Goal: Navigation & Orientation: Find specific page/section

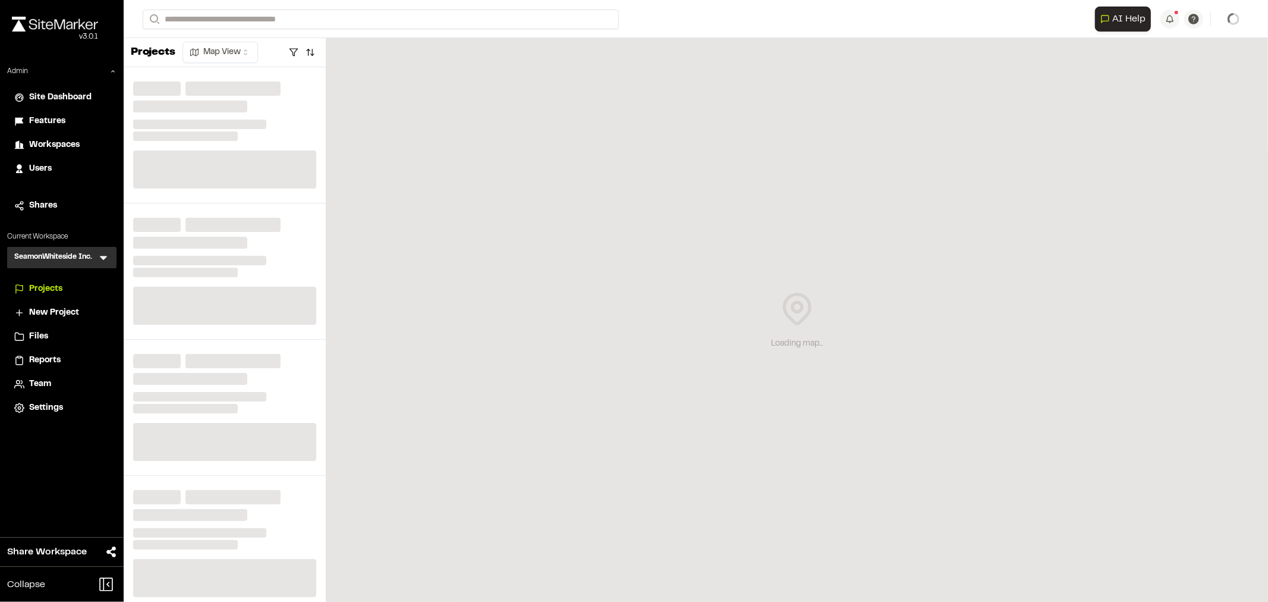
click at [102, 259] on icon at bounding box center [103, 257] width 12 height 12
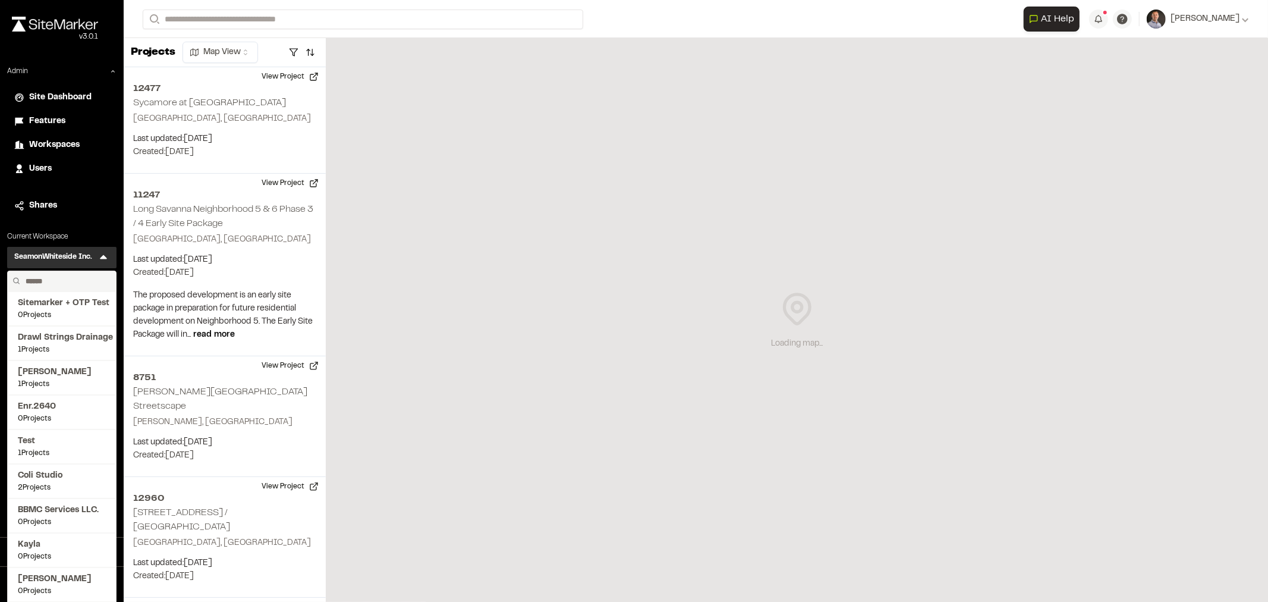
click at [78, 286] on input "text" at bounding box center [66, 281] width 90 height 20
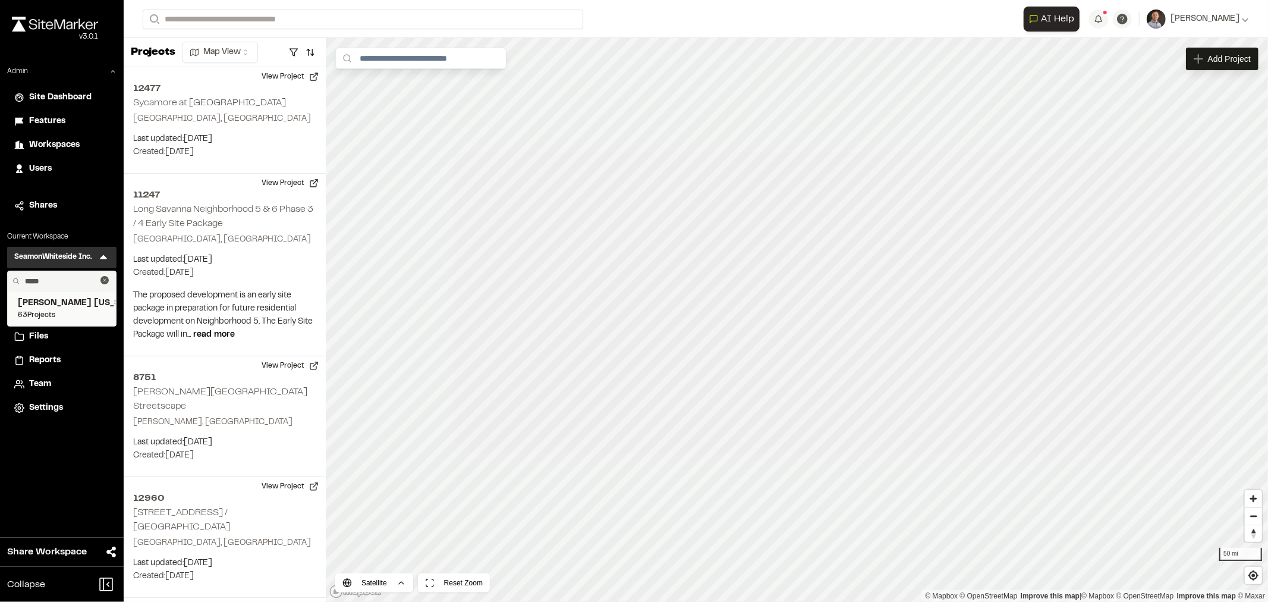
type input "*****"
click at [70, 313] on span "63 Projects" at bounding box center [62, 315] width 88 height 11
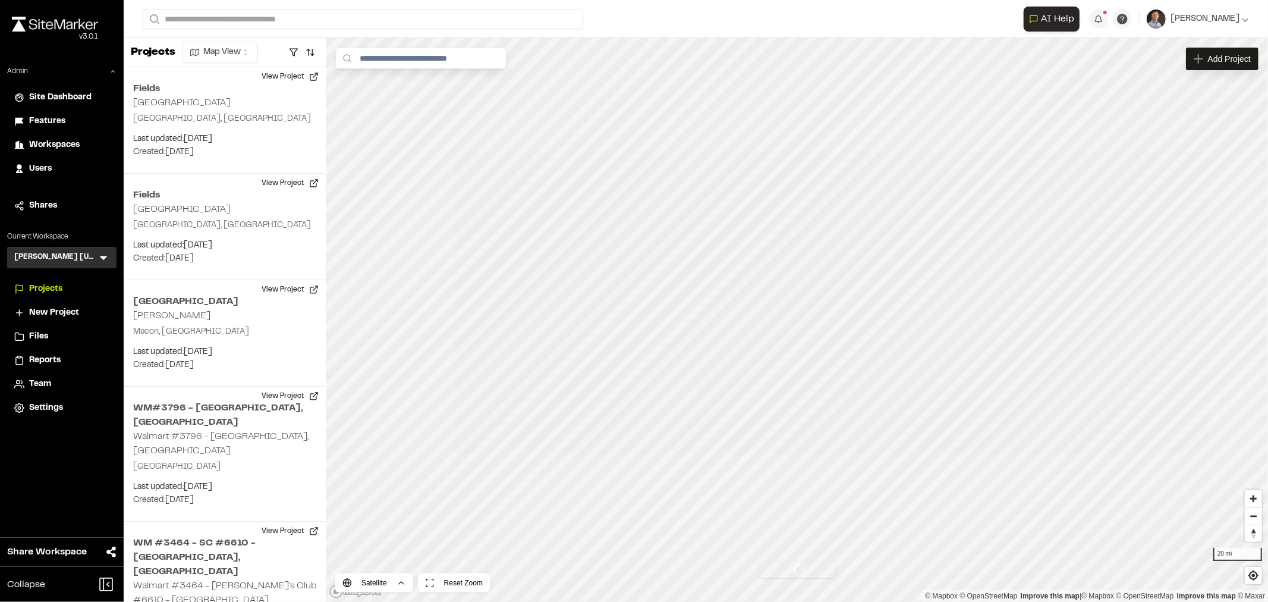
click at [376, 583] on html "Close sidebar v 3.0.1 Admin Site Dashboard Features Workspaces Users Shares Cur…" at bounding box center [634, 301] width 1268 height 602
click at [381, 536] on span "Road" at bounding box center [373, 537] width 20 height 13
click at [379, 592] on link "Mapbox logo" at bounding box center [355, 591] width 52 height 14
click at [385, 584] on html "Close sidebar v 3.0.1 Admin Site Dashboard Features Workspaces Users Shares Cur…" at bounding box center [634, 301] width 1268 height 602
click at [385, 560] on span "Satellite" at bounding box center [373, 557] width 30 height 13
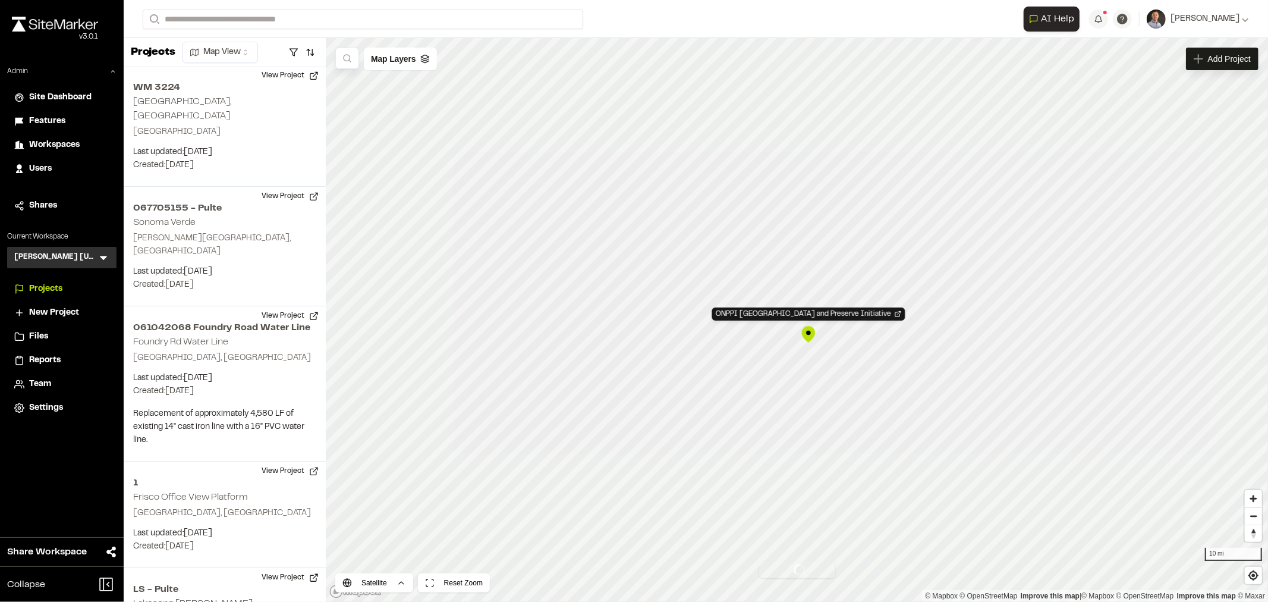
scroll to position [2746, 0]
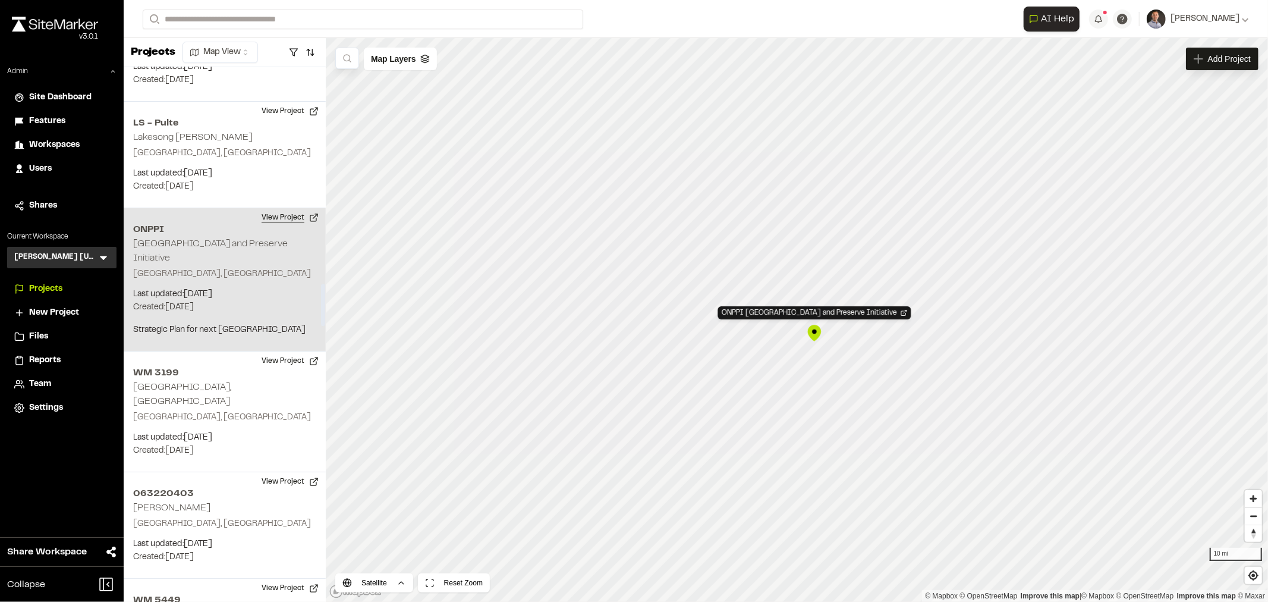
click at [272, 208] on button "View Project" at bounding box center [289, 217] width 71 height 19
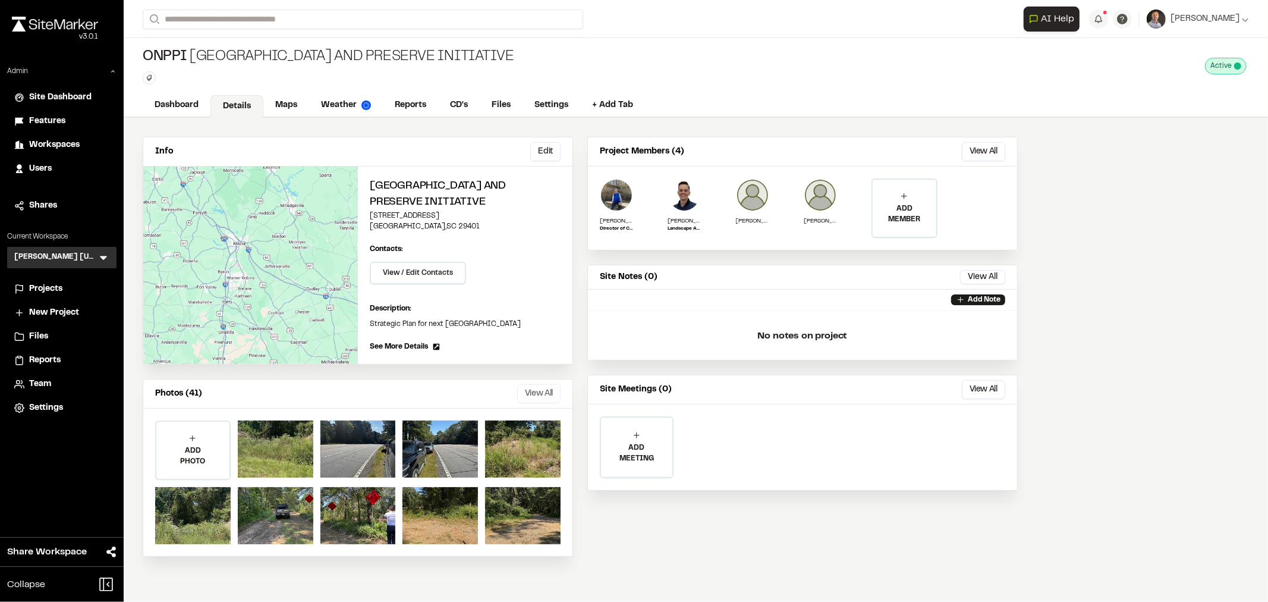
click at [546, 395] on button "View All" at bounding box center [538, 393] width 43 height 19
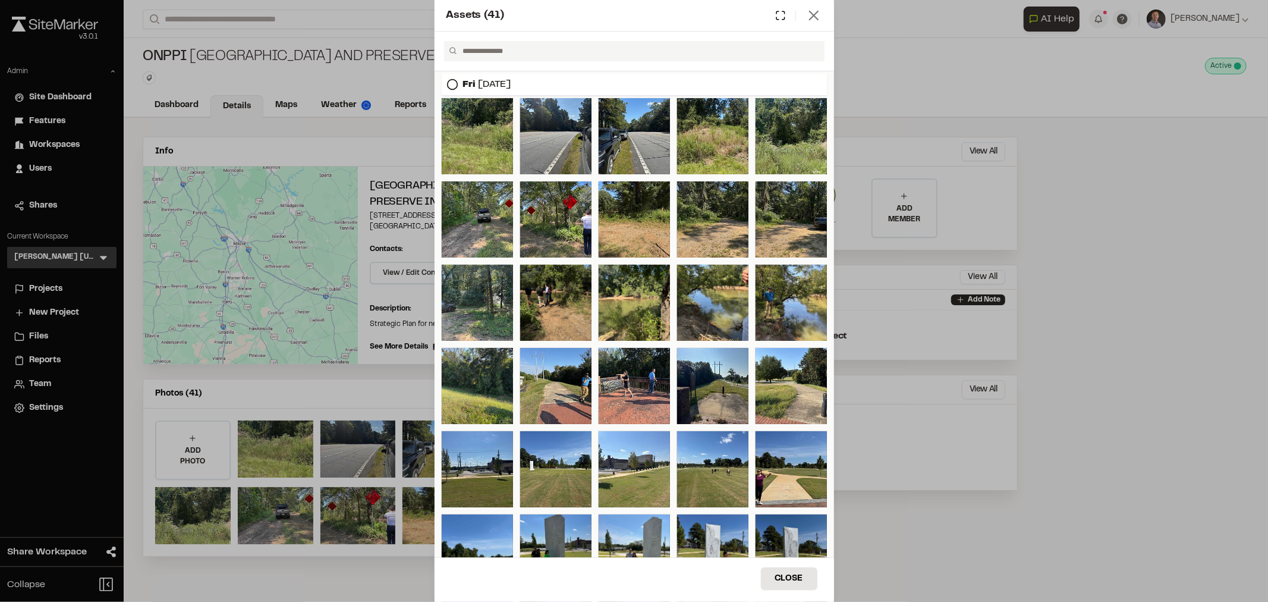
click at [806, 9] on icon at bounding box center [813, 15] width 17 height 17
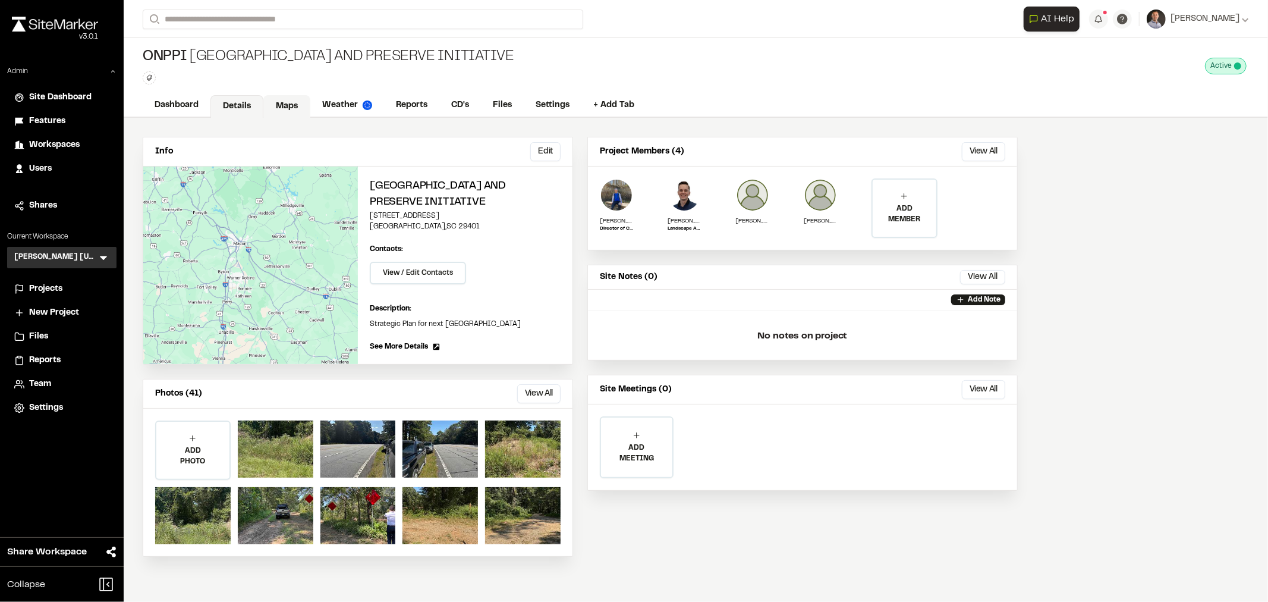
click at [293, 96] on link "Maps" at bounding box center [286, 106] width 47 height 23
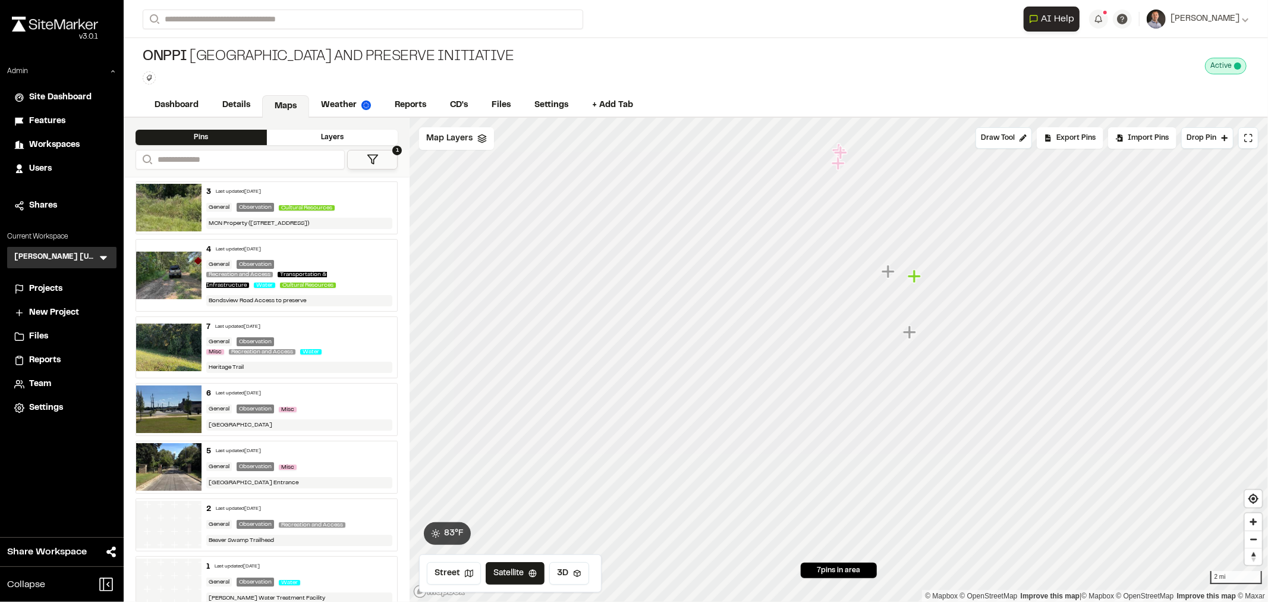
click at [912, 330] on icon "Map marker" at bounding box center [909, 331] width 13 height 13
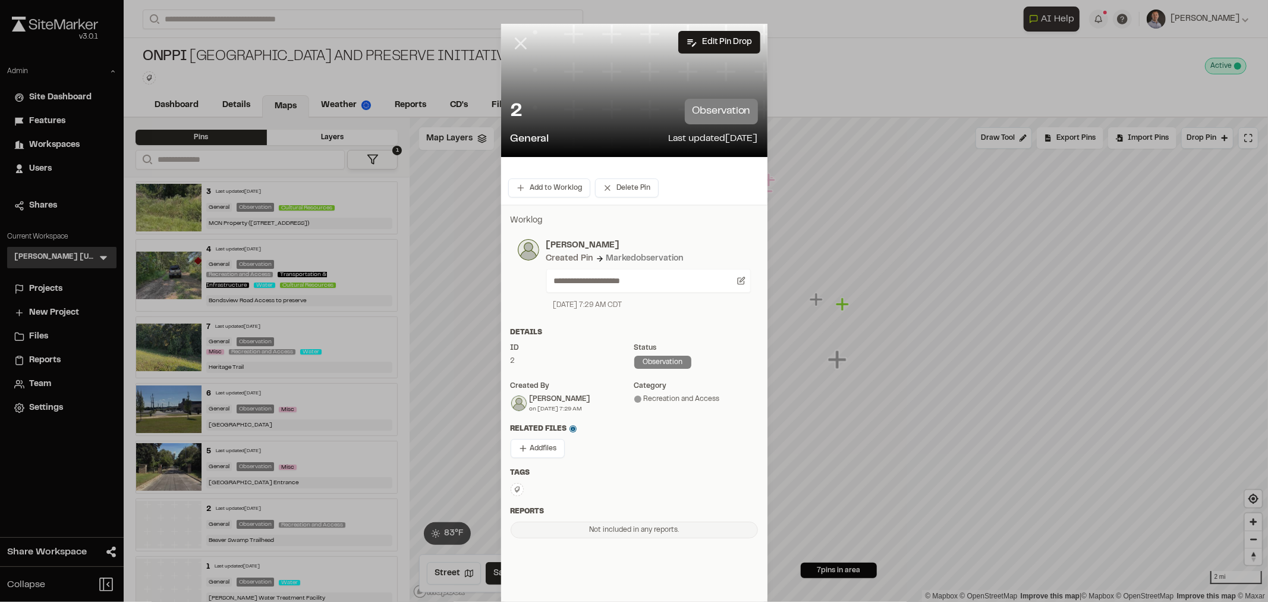
click at [515, 46] on line at bounding box center [520, 44] width 10 height 10
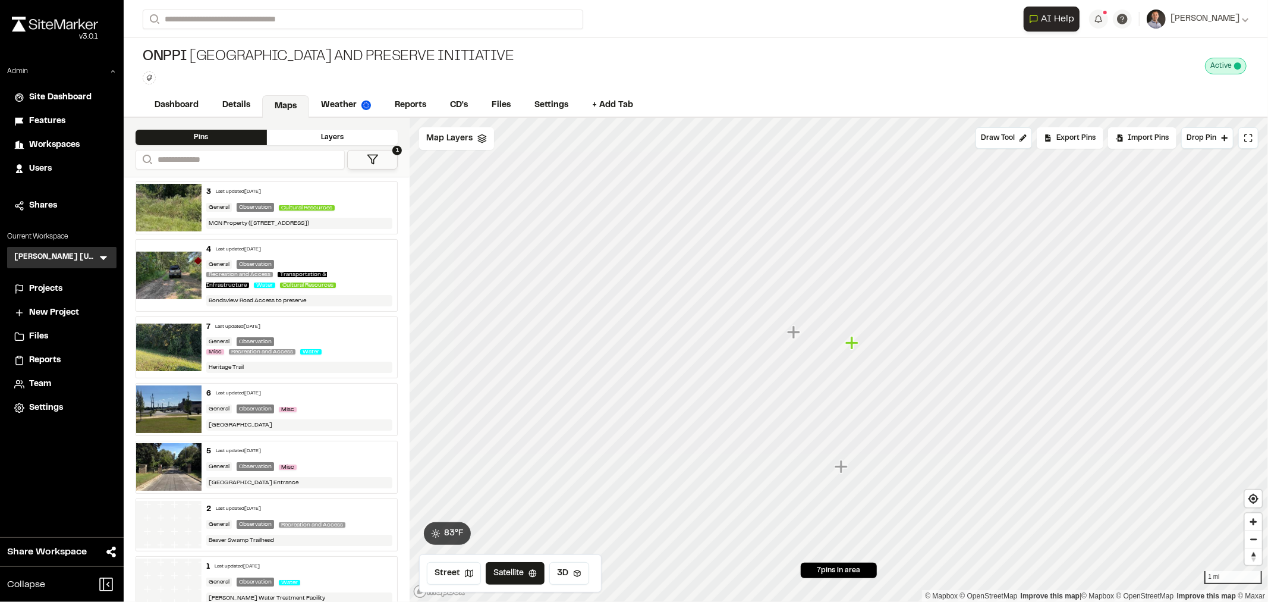
click at [796, 333] on icon "Map marker" at bounding box center [793, 331] width 13 height 13
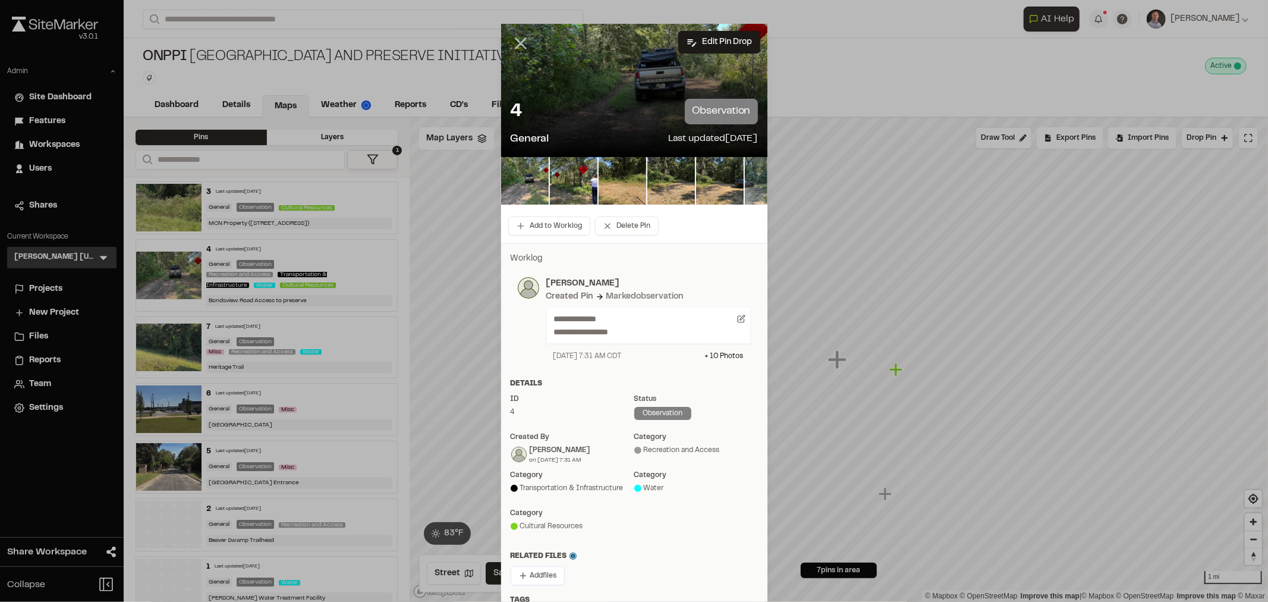
click at [511, 45] on icon at bounding box center [521, 43] width 20 height 20
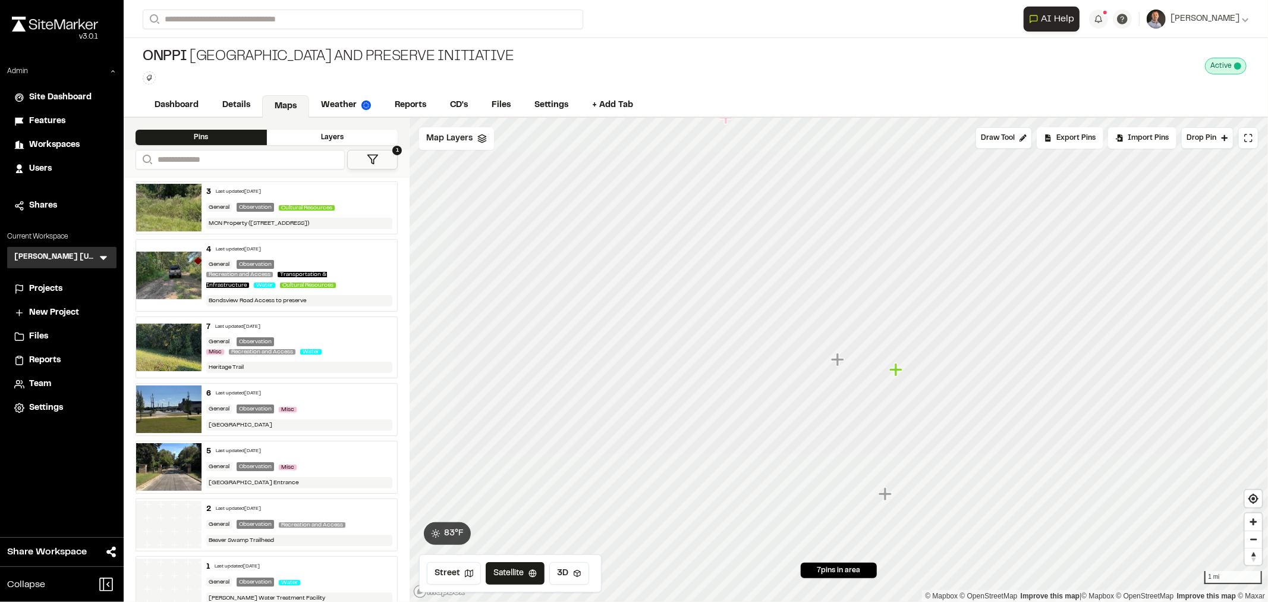
click at [896, 372] on icon "Map marker" at bounding box center [895, 369] width 13 height 13
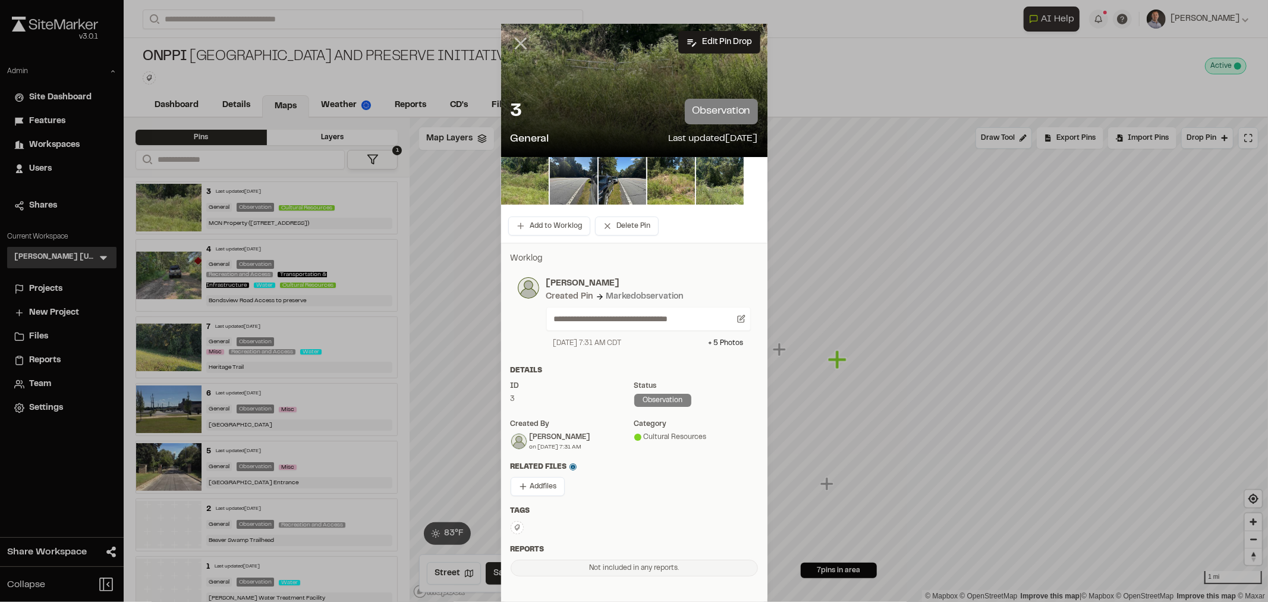
click at [515, 42] on line at bounding box center [520, 44] width 10 height 10
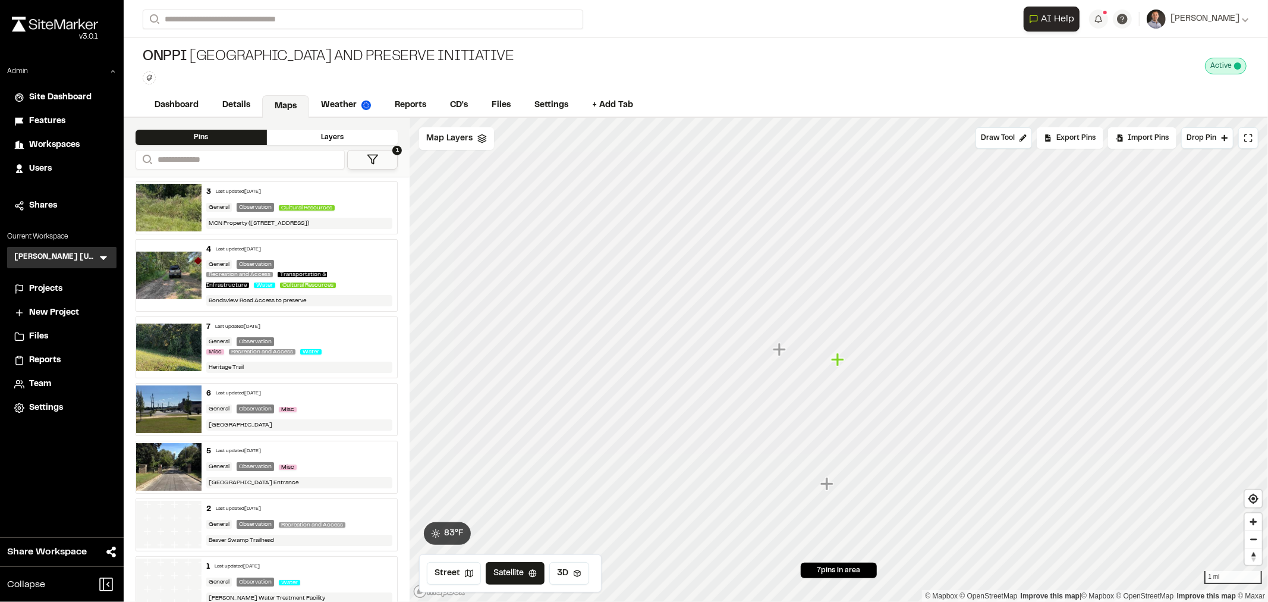
click at [830, 489] on icon "Map marker" at bounding box center [827, 483] width 15 height 15
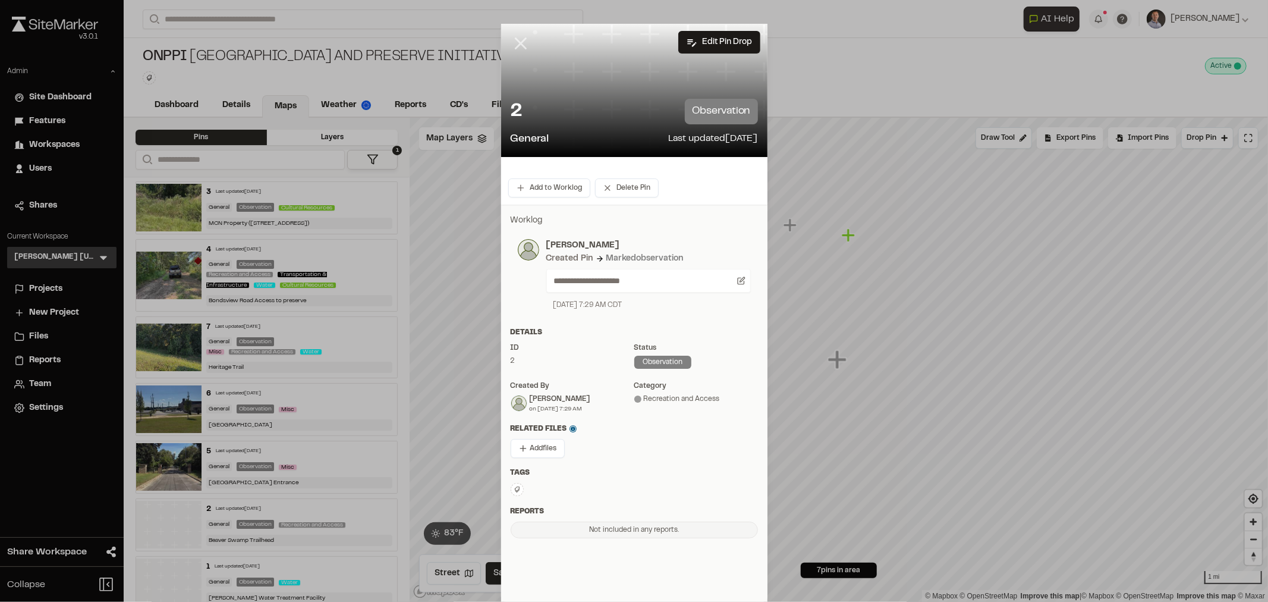
click at [518, 48] on icon at bounding box center [521, 43] width 20 height 20
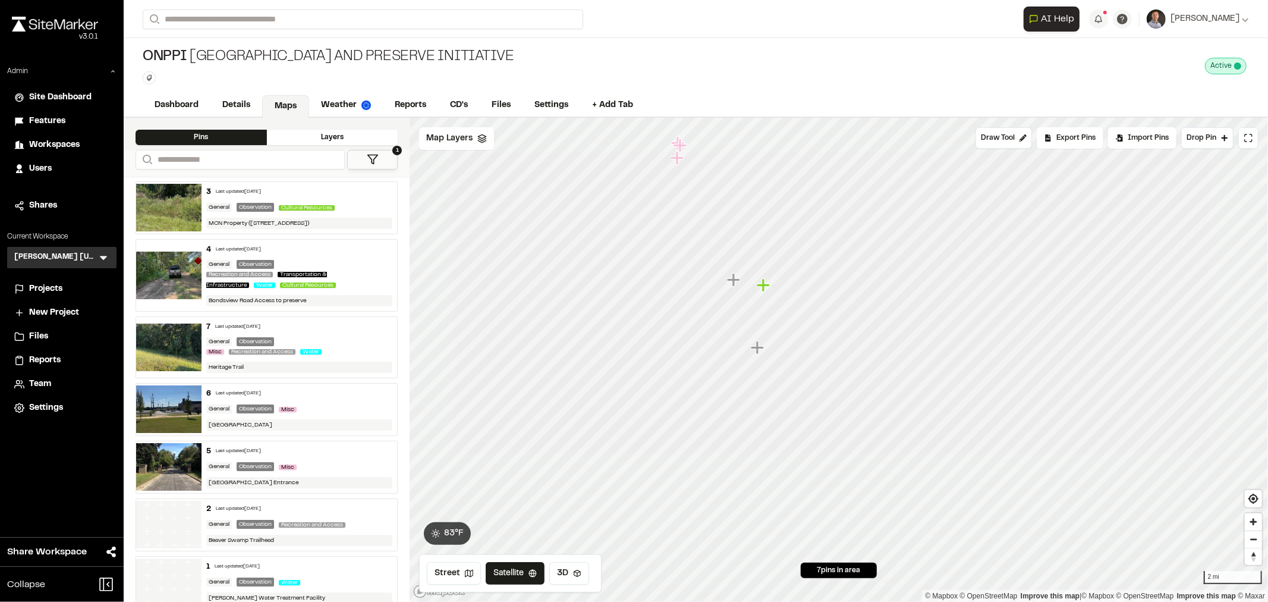
click at [678, 159] on icon "Map marker" at bounding box center [676, 157] width 13 height 13
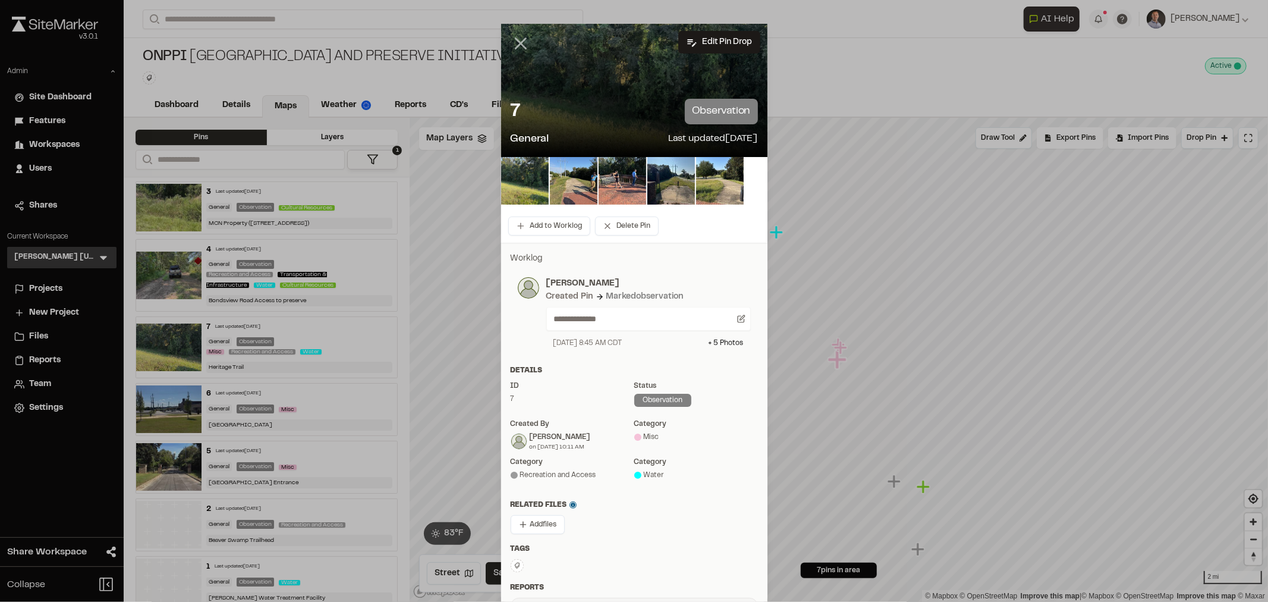
click at [522, 51] on icon at bounding box center [521, 43] width 20 height 20
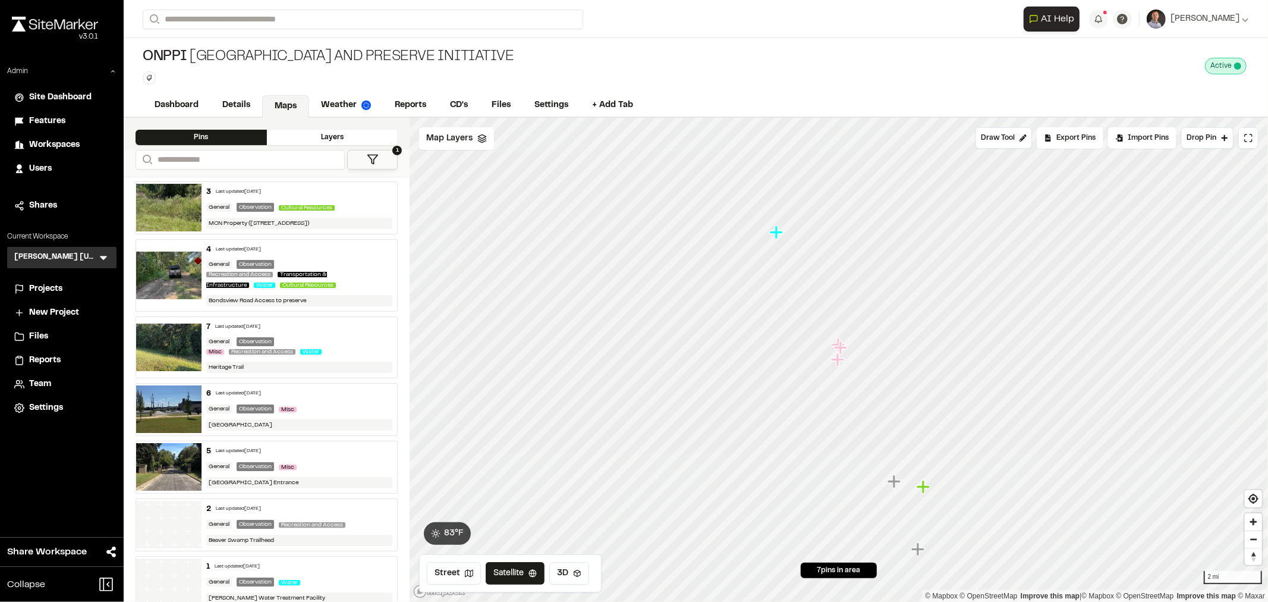
click at [777, 238] on icon "Map marker" at bounding box center [776, 231] width 13 height 13
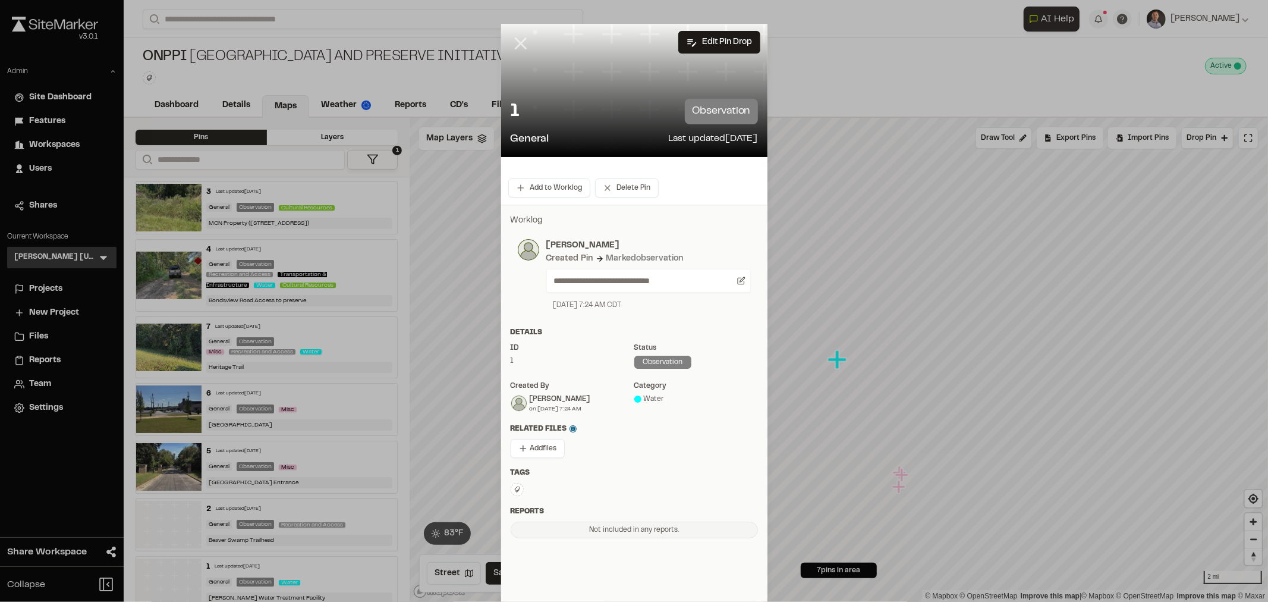
click at [518, 50] on icon at bounding box center [521, 43] width 20 height 20
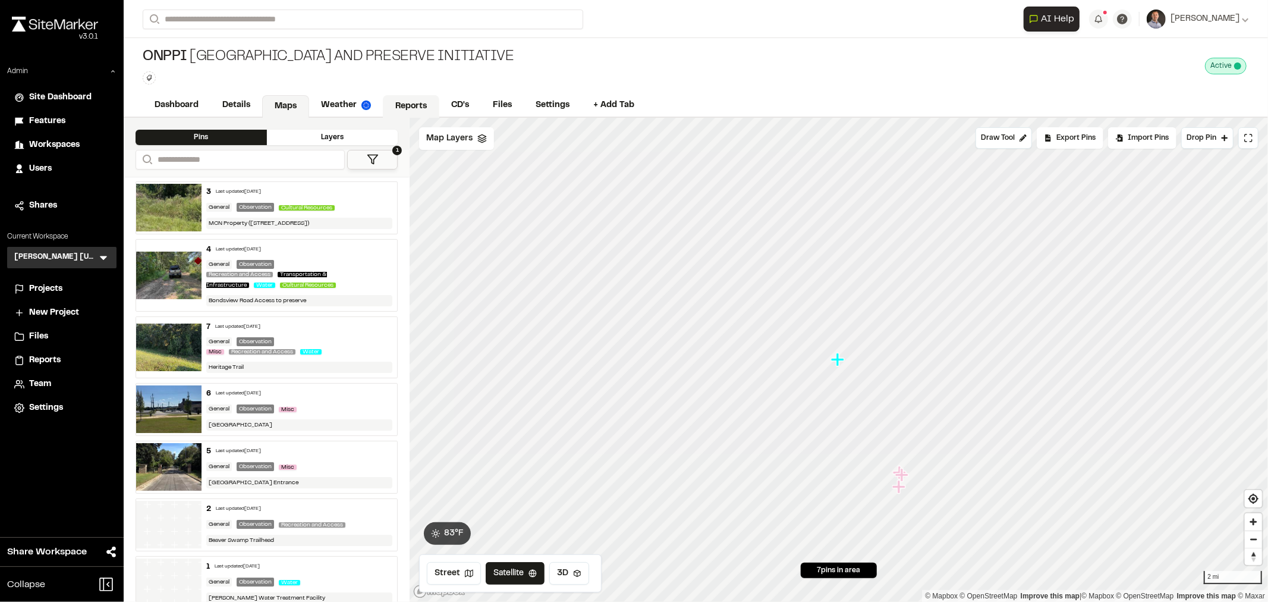
click at [411, 103] on link "Reports" at bounding box center [411, 106] width 56 height 23
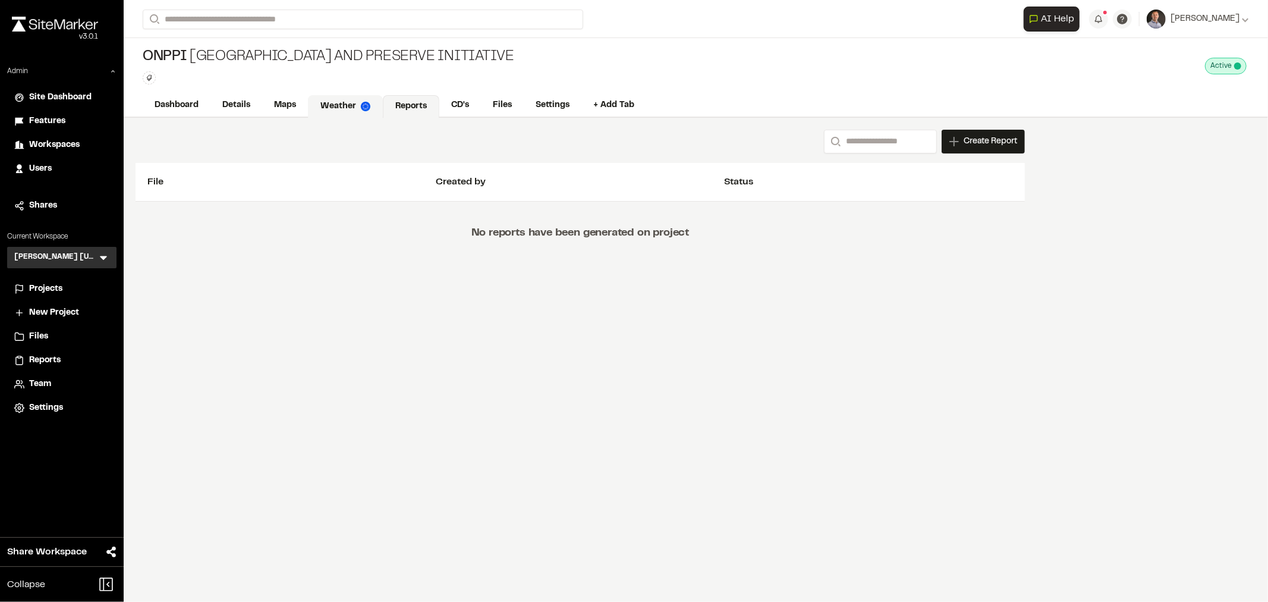
click at [357, 99] on link "Weather" at bounding box center [345, 106] width 75 height 23
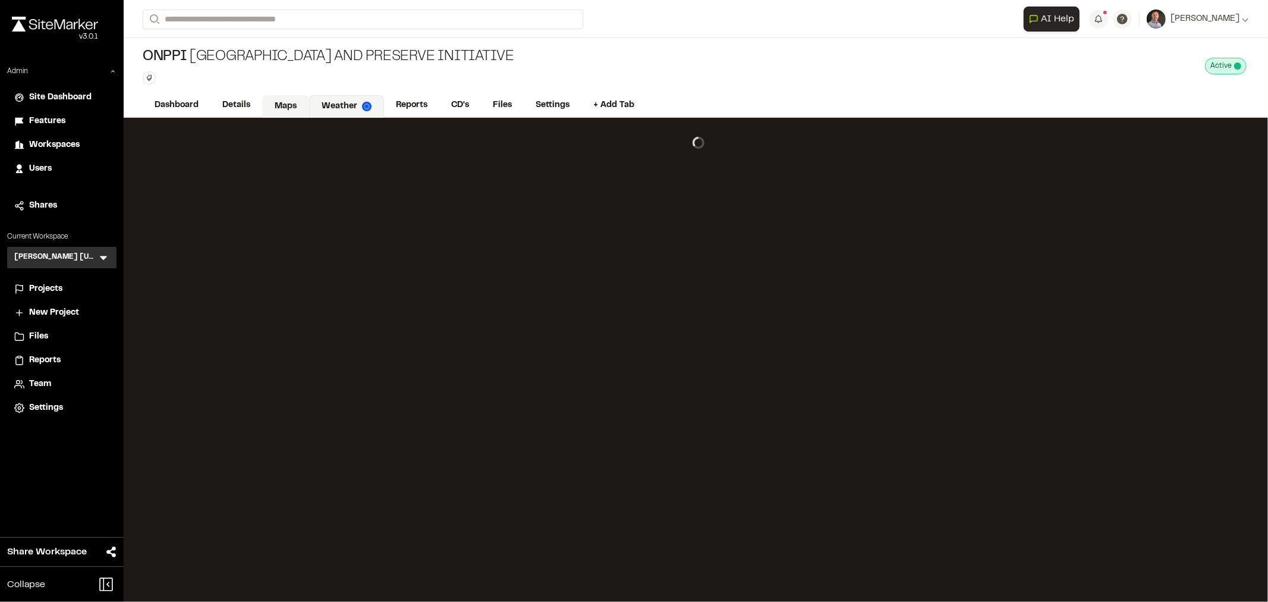
click at [284, 110] on link "Maps" at bounding box center [285, 106] width 47 height 23
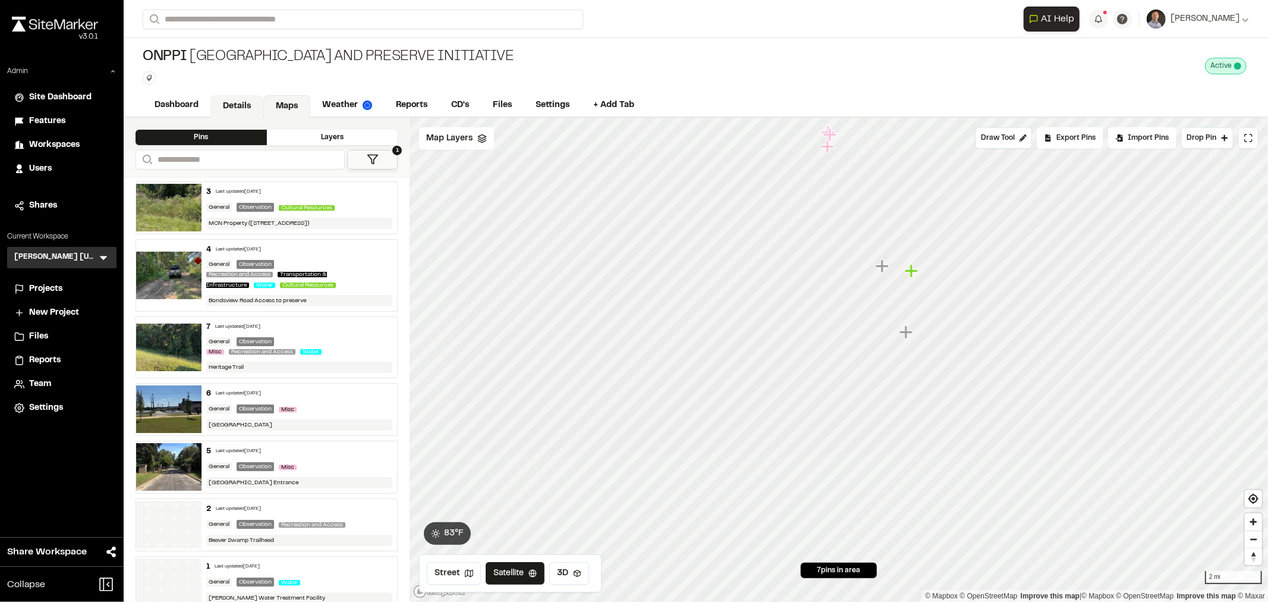
click at [235, 108] on link "Details" at bounding box center [236, 106] width 53 height 23
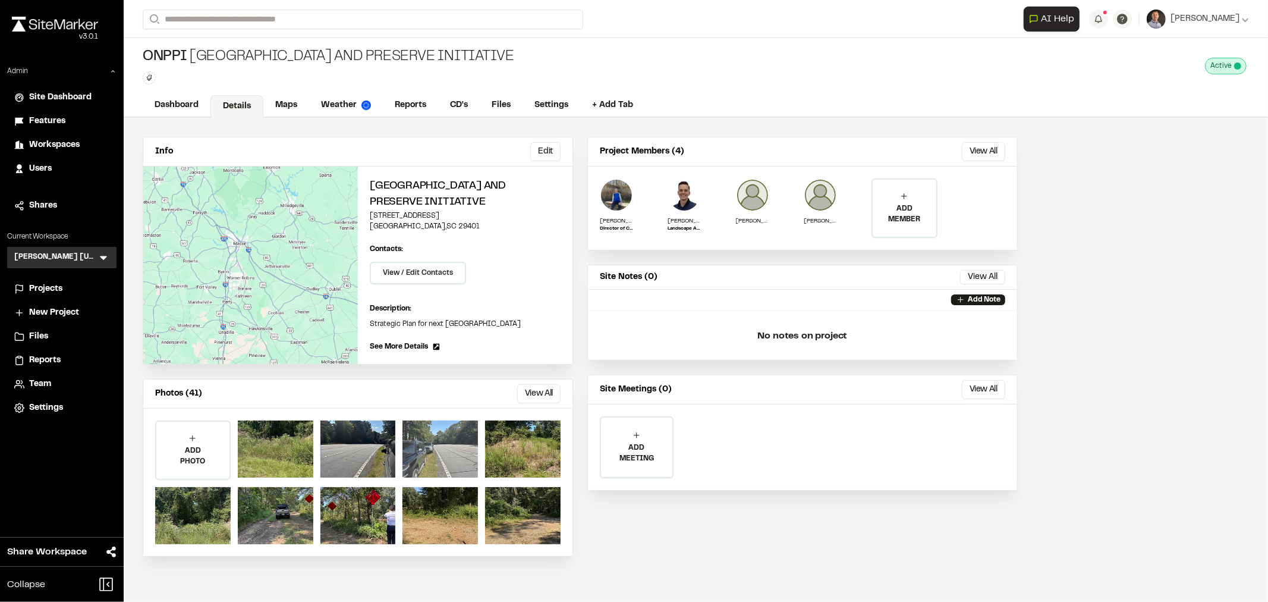
click at [424, 443] on div at bounding box center [439, 448] width 75 height 57
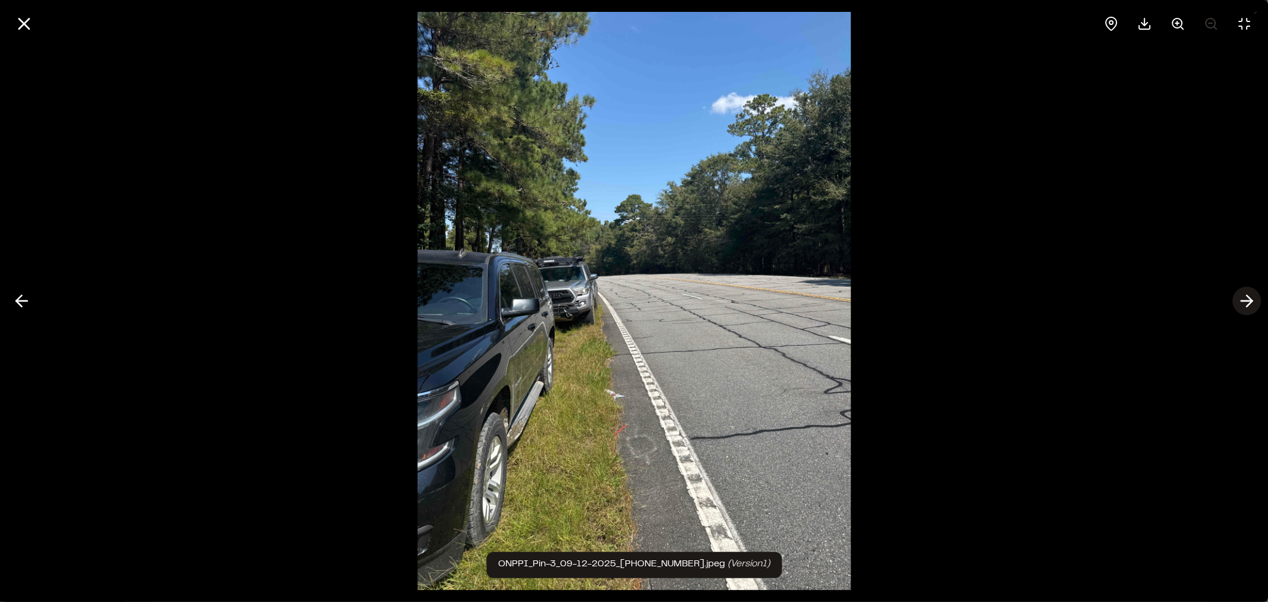
click at [1249, 304] on polyline at bounding box center [1248, 300] width 5 height 11
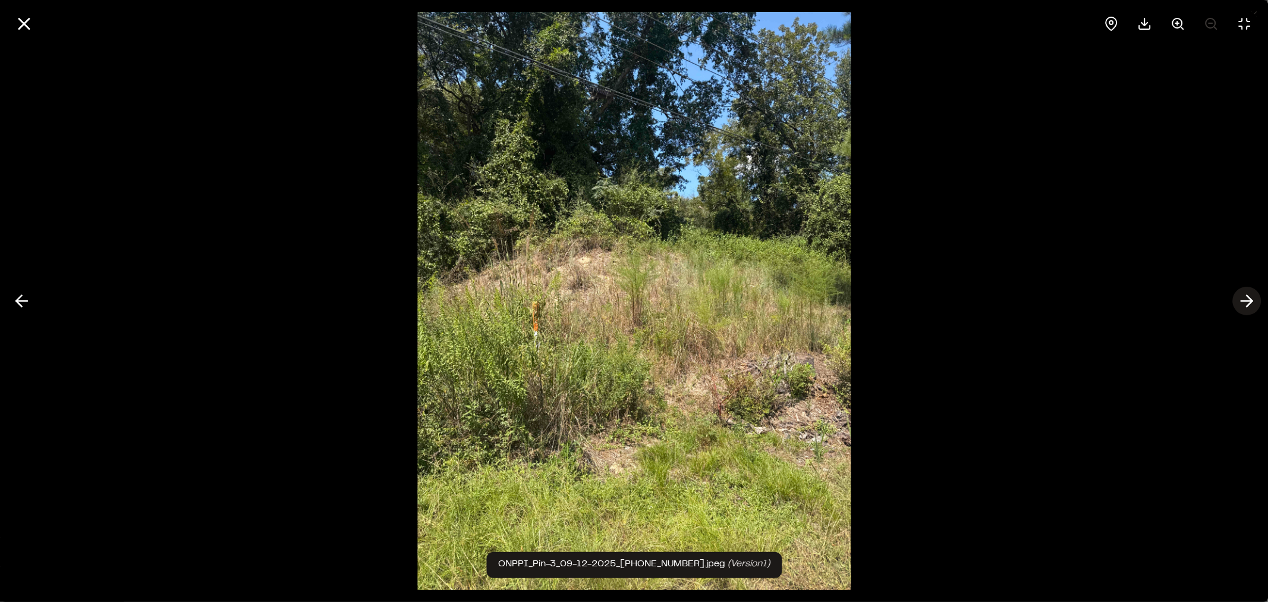
click at [1249, 304] on polyline at bounding box center [1248, 300] width 5 height 11
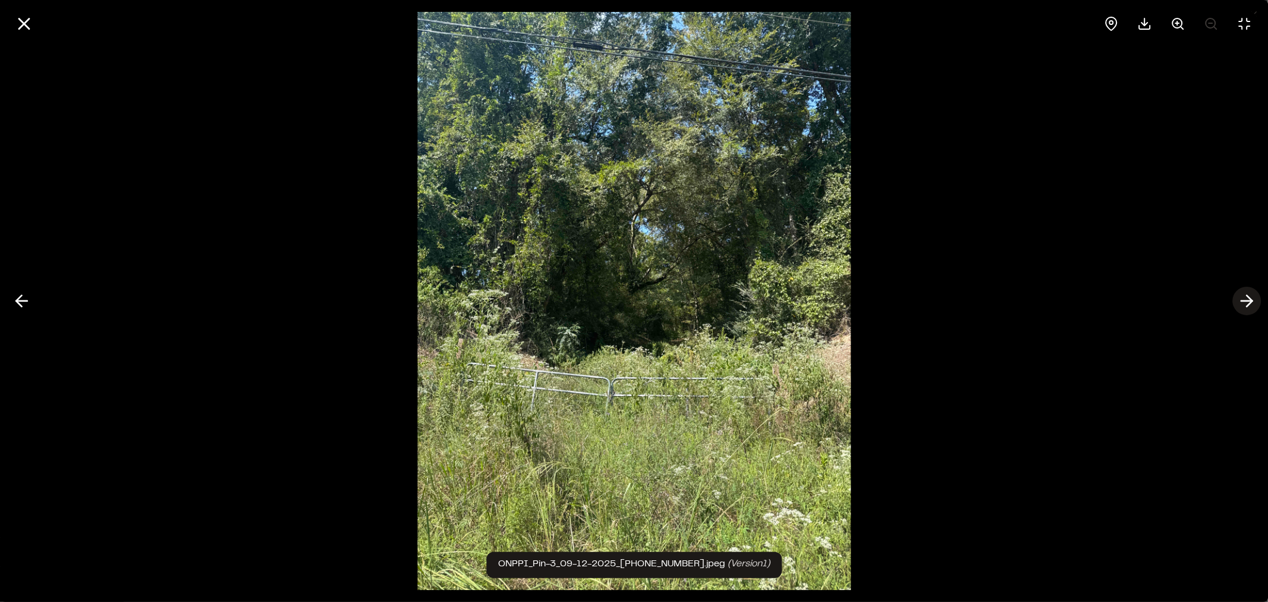
click at [1249, 304] on polyline at bounding box center [1248, 300] width 5 height 11
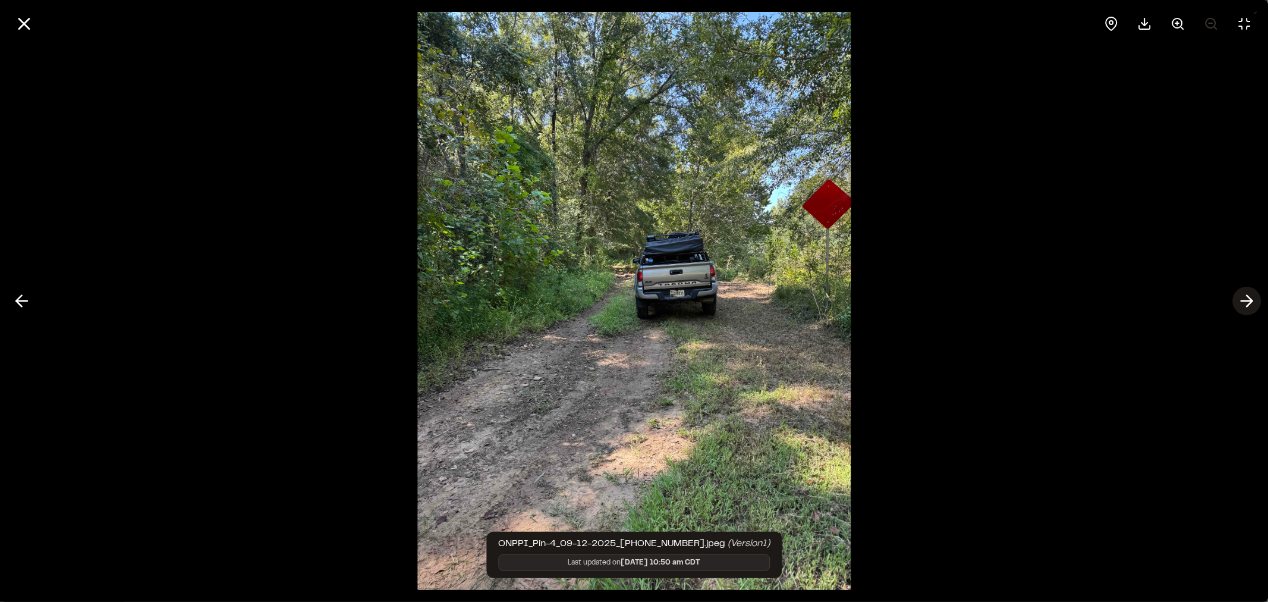
click at [1249, 304] on polyline at bounding box center [1248, 300] width 5 height 11
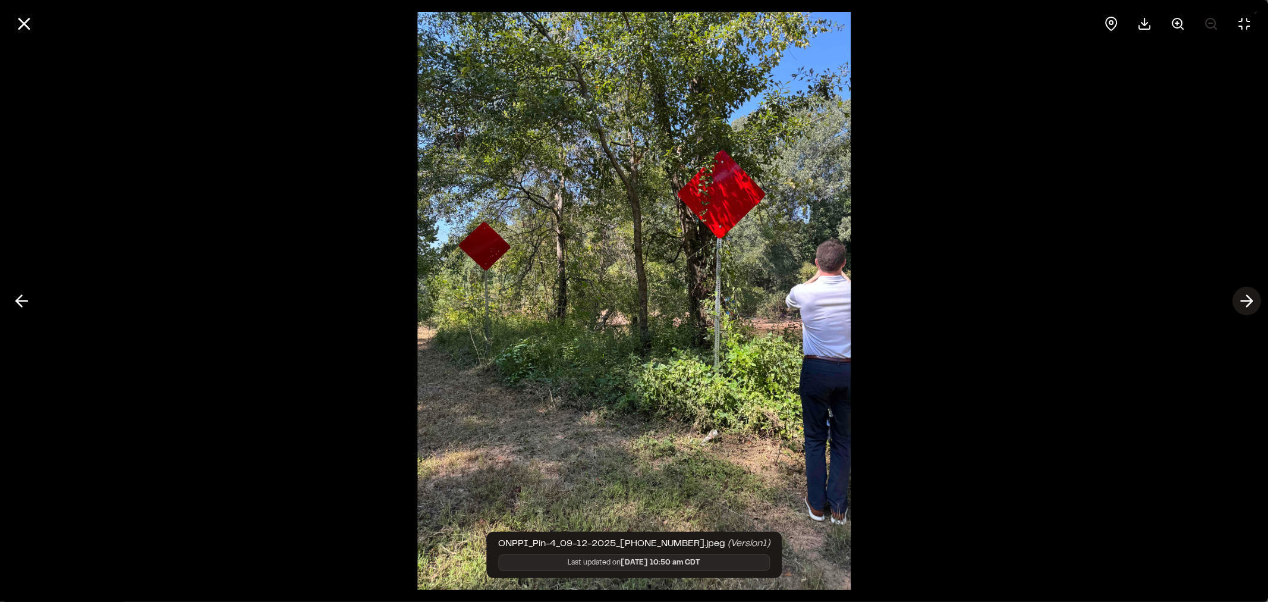
click at [1249, 304] on polyline at bounding box center [1248, 300] width 5 height 11
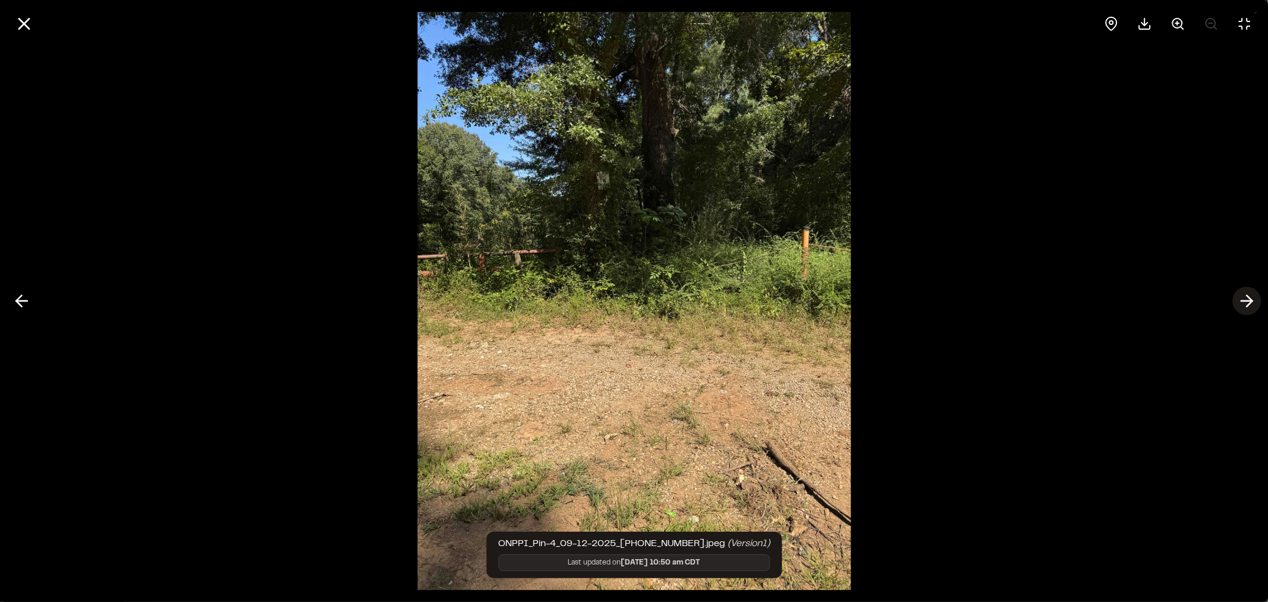
click at [1253, 304] on icon at bounding box center [1246, 301] width 19 height 20
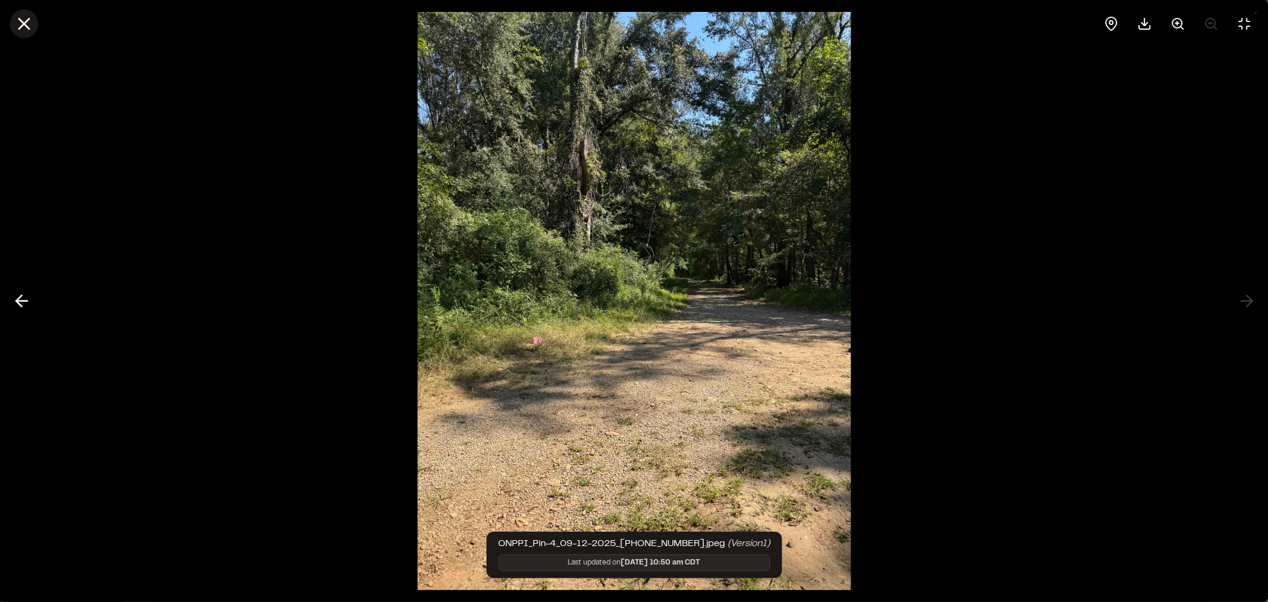
click at [17, 17] on icon at bounding box center [24, 24] width 20 height 20
